Goal: Task Accomplishment & Management: Use online tool/utility

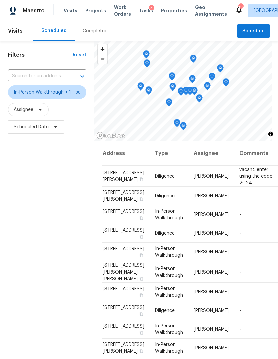
scroll to position [206, 0]
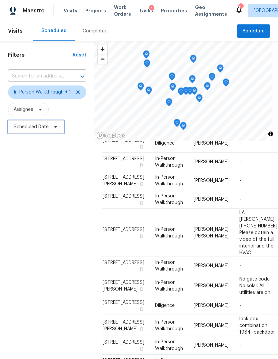
click at [46, 129] on span "Scheduled Date" at bounding box center [31, 126] width 35 height 7
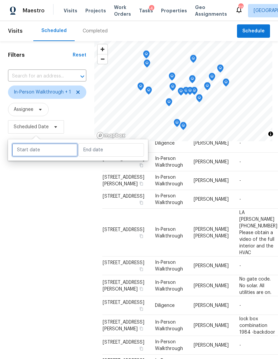
click at [48, 147] on input "text" at bounding box center [45, 149] width 66 height 13
select select "9"
select select "2025"
select select "10"
select select "2025"
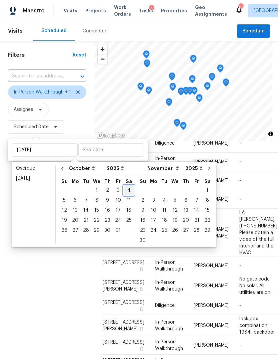
click at [129, 189] on div "4" at bounding box center [129, 189] width 10 height 9
type input "Sat, Oct 04"
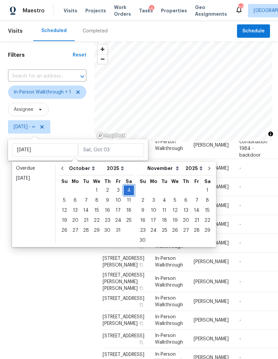
click at [129, 188] on div "4" at bounding box center [129, 189] width 10 height 9
type input "Sat, Oct 04"
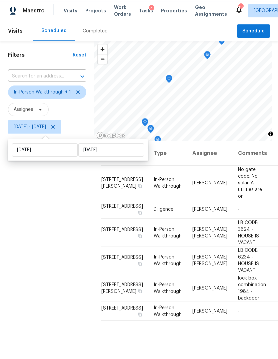
click at [47, 215] on div "Filters Reset ​ In-Person Walkthrough + 1 Assignee Sat, Oct 04 - Sat, Oct 04" at bounding box center [47, 234] width 94 height 387
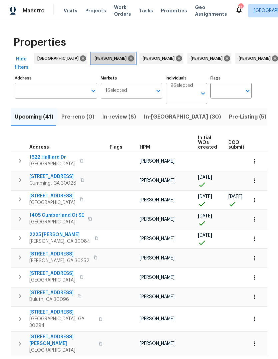
click at [128, 57] on icon at bounding box center [131, 58] width 6 height 6
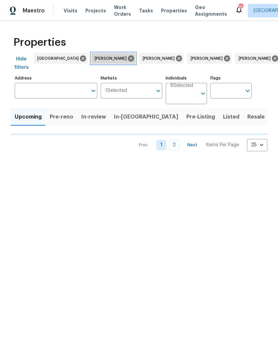
click at [127, 55] on icon at bounding box center [130, 58] width 7 height 7
click at [128, 60] on icon at bounding box center [131, 58] width 6 height 6
click at [128, 59] on icon at bounding box center [131, 58] width 6 height 6
click at [127, 59] on icon at bounding box center [130, 58] width 7 height 7
click at [128, 59] on icon at bounding box center [131, 58] width 6 height 6
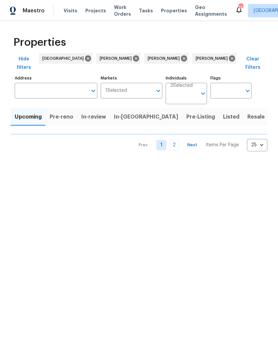
click at [133, 60] on icon at bounding box center [136, 58] width 6 height 6
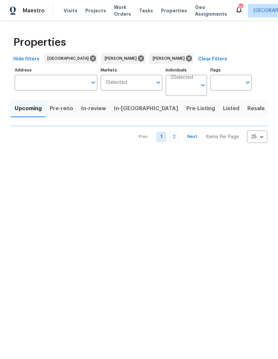
click at [138, 58] on icon at bounding box center [141, 58] width 6 height 6
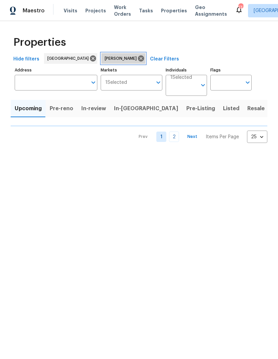
click at [137, 57] on icon at bounding box center [140, 58] width 7 height 7
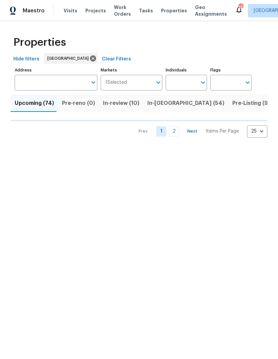
click at [58, 85] on input "Address" at bounding box center [51, 83] width 73 height 16
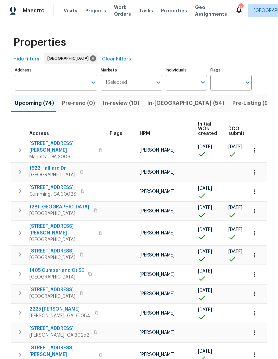
click at [46, 80] on input "Address" at bounding box center [51, 83] width 73 height 16
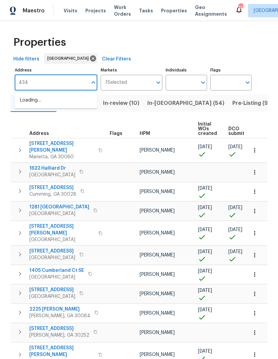
type input "4345"
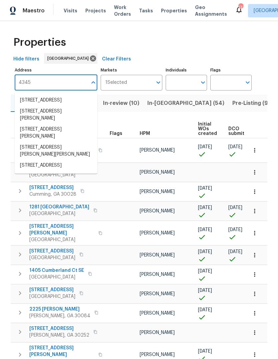
click at [57, 142] on li "[STREET_ADDRESS][PERSON_NAME]" at bounding box center [56, 133] width 83 height 18
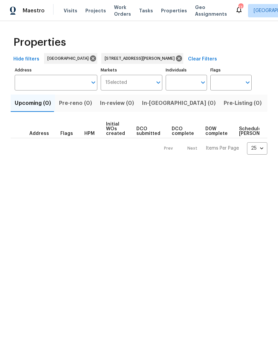
type input "[STREET_ADDRESS][PERSON_NAME]"
click at [266, 97] on button "Listed (1)" at bounding box center [282, 102] width 32 height 17
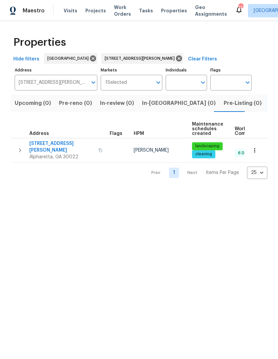
click at [21, 146] on icon "button" at bounding box center [20, 150] width 8 height 8
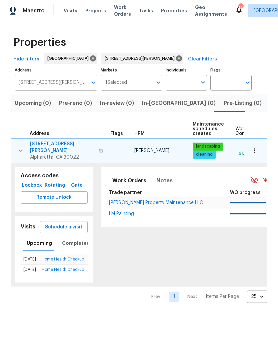
click at [79, 239] on span "Completed" at bounding box center [76, 243] width 28 height 8
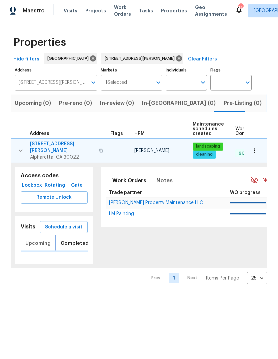
scroll to position [0, 2]
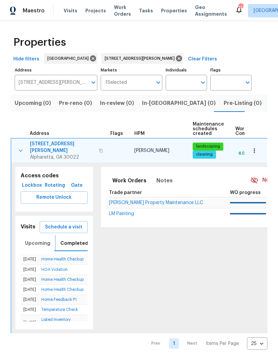
click at [32, 239] on span "Upcoming" at bounding box center [37, 243] width 25 height 8
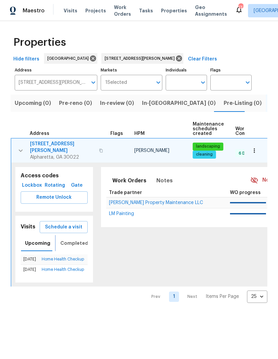
click at [76, 239] on span "Completed" at bounding box center [74, 243] width 28 height 8
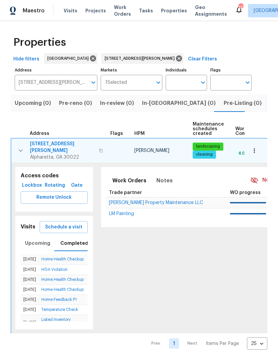
click at [73, 223] on span "Schedule a visit" at bounding box center [63, 227] width 37 height 8
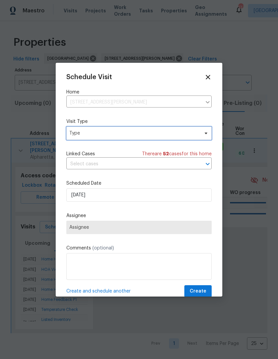
click at [129, 135] on span "Type" at bounding box center [134, 133] width 130 height 7
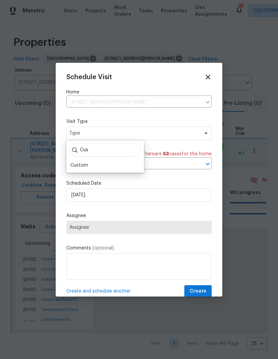
type input "Cus"
click at [92, 166] on div "Custom" at bounding box center [105, 164] width 74 height 9
click at [204, 133] on icon at bounding box center [205, 132] width 5 height 5
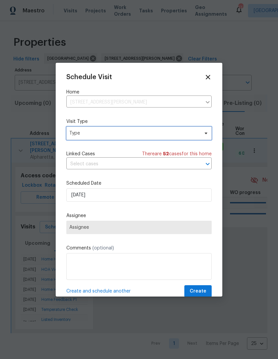
click at [205, 135] on icon at bounding box center [205, 132] width 5 height 5
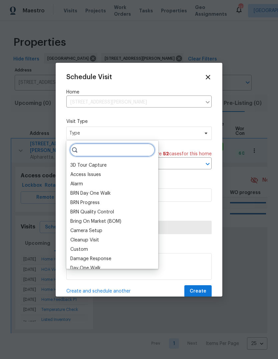
click at [118, 156] on input "search" at bounding box center [112, 149] width 85 height 13
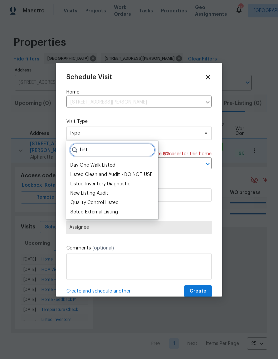
type input "List"
click at [121, 187] on div "Listed Inventory Diagnostic" at bounding box center [100, 183] width 60 height 7
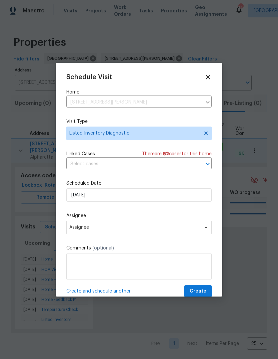
click at [112, 231] on span "Assignee" at bounding box center [138, 226] width 145 height 13
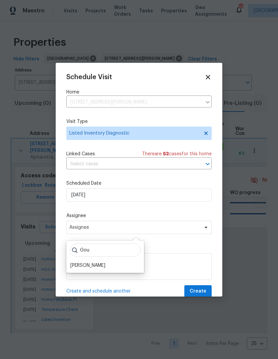
type input "Gou"
click at [101, 266] on div "[PERSON_NAME]" at bounding box center [87, 265] width 35 height 7
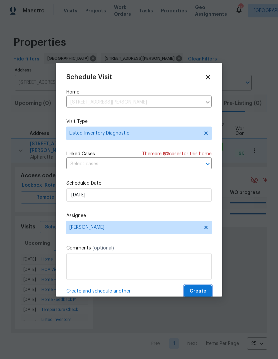
click at [204, 292] on span "Create" at bounding box center [198, 291] width 17 height 8
